Goal: Find specific page/section: Find specific page/section

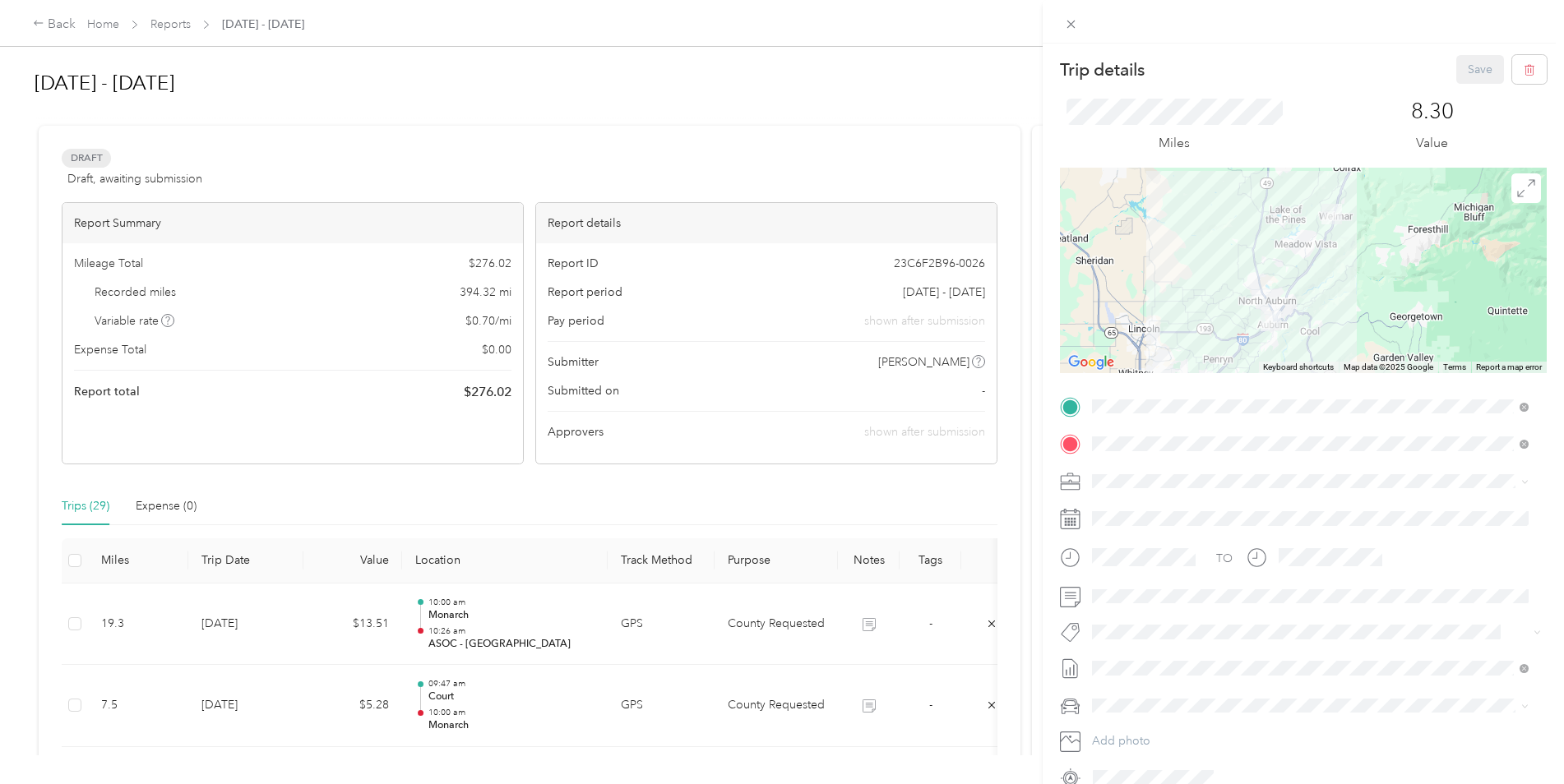
scroll to position [575, 0]
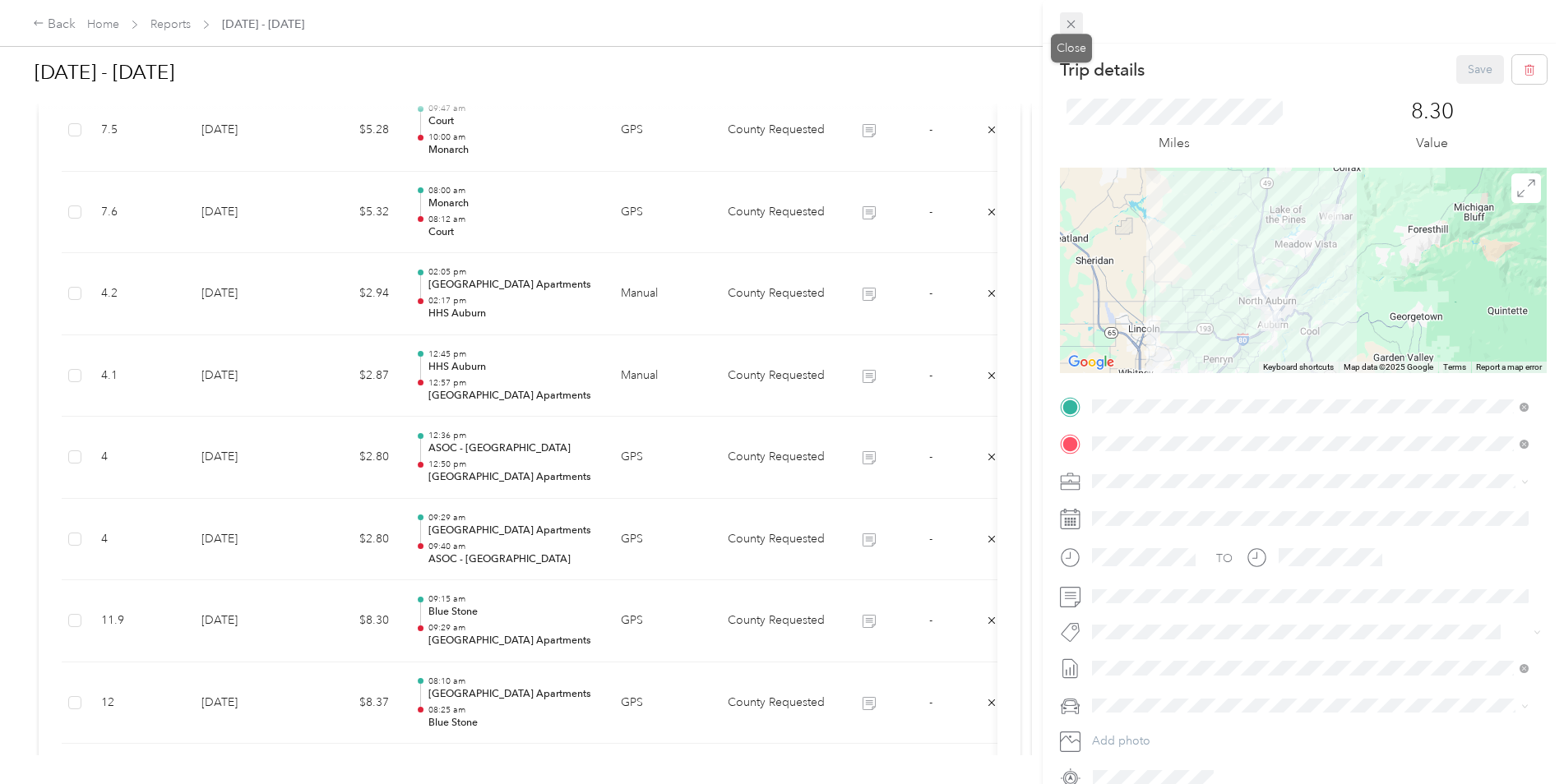
click at [1067, 22] on icon at bounding box center [1071, 24] width 14 height 14
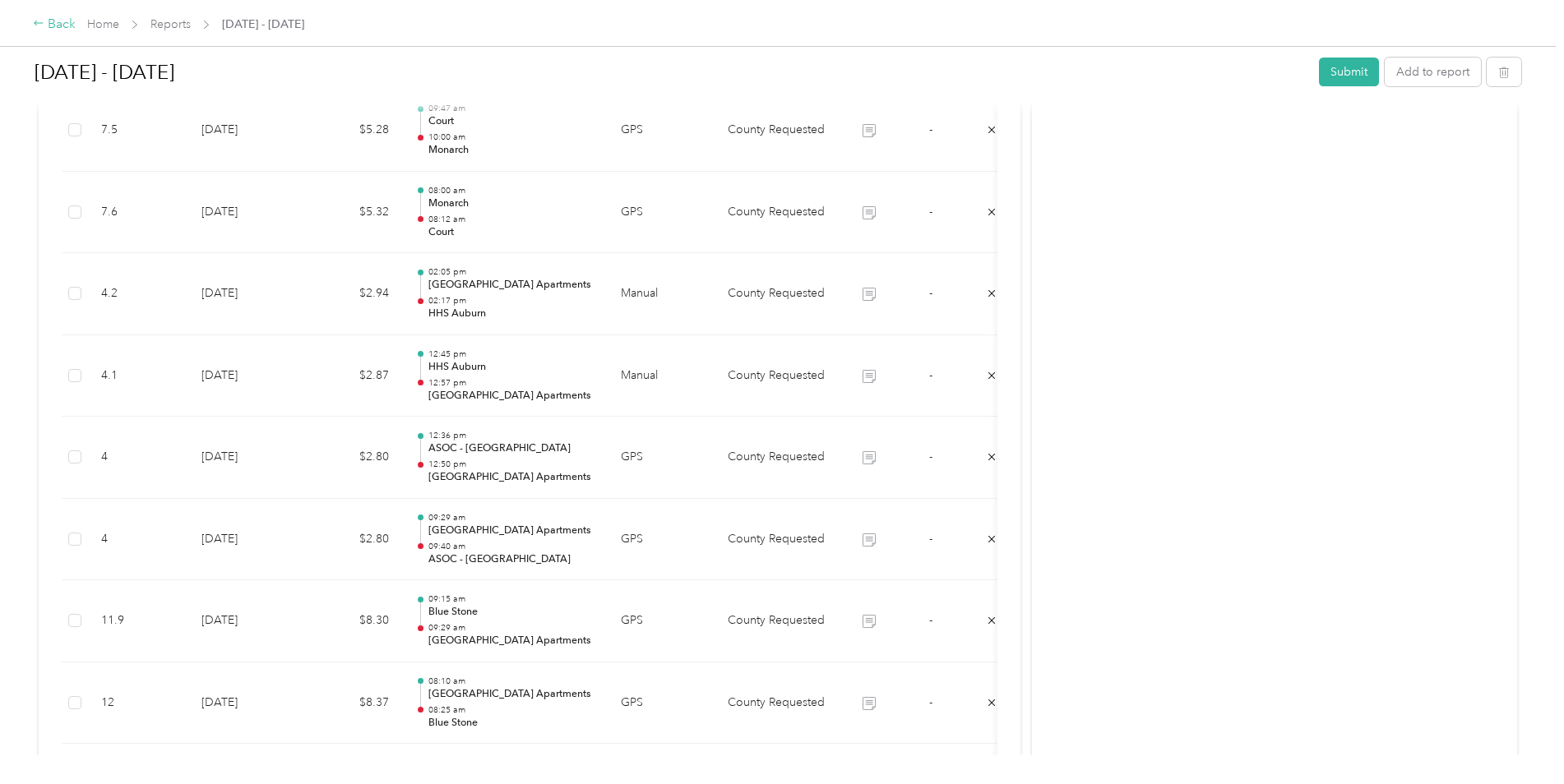
click at [61, 24] on div "Back" at bounding box center [54, 24] width 43 height 20
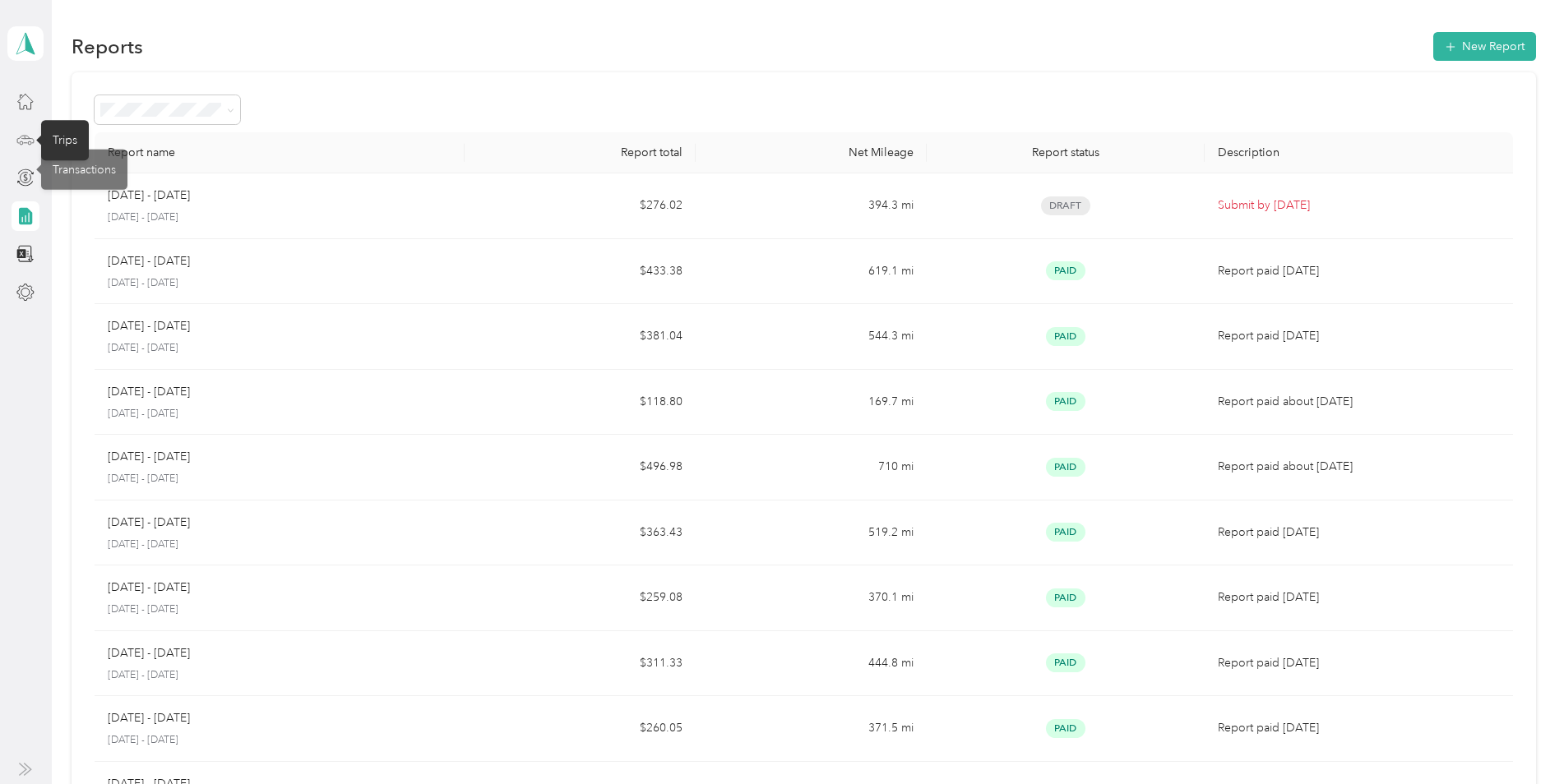
click at [23, 141] on icon at bounding box center [25, 140] width 18 height 18
